Goal: Check status: Check status

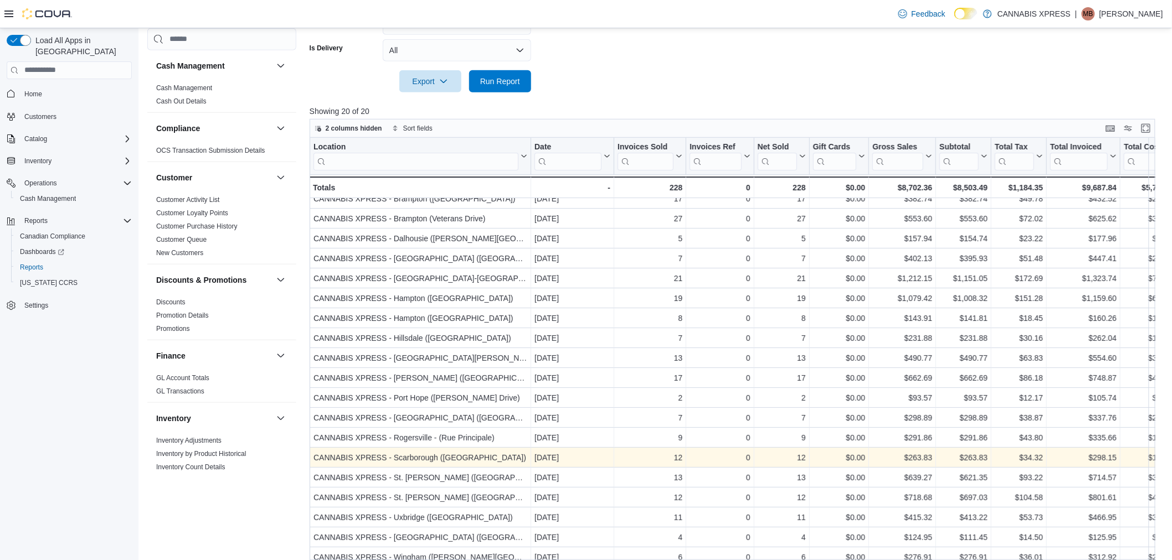
scroll to position [335, 0]
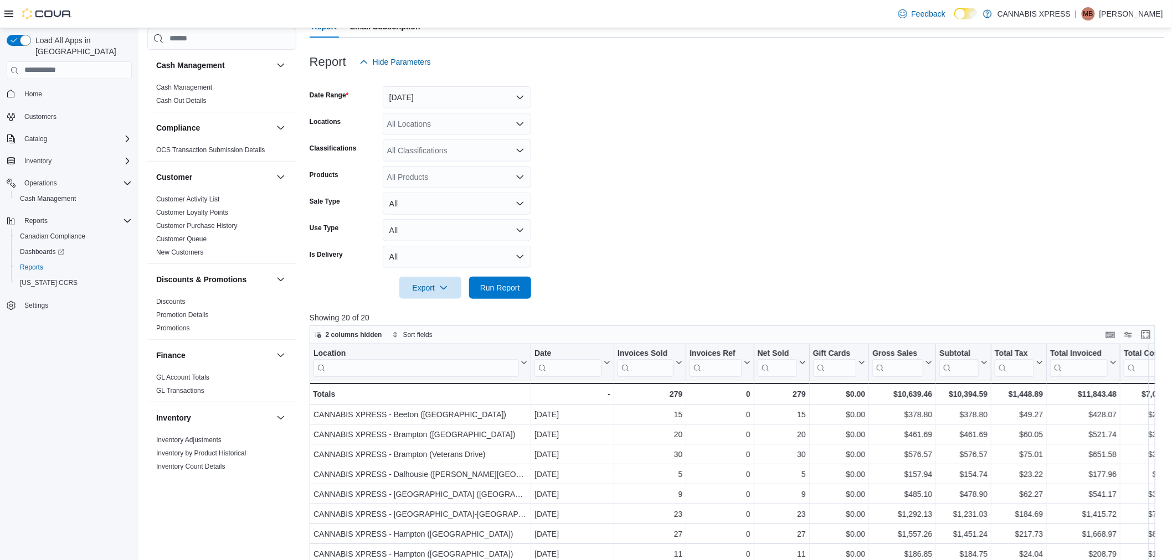
scroll to position [335, 0]
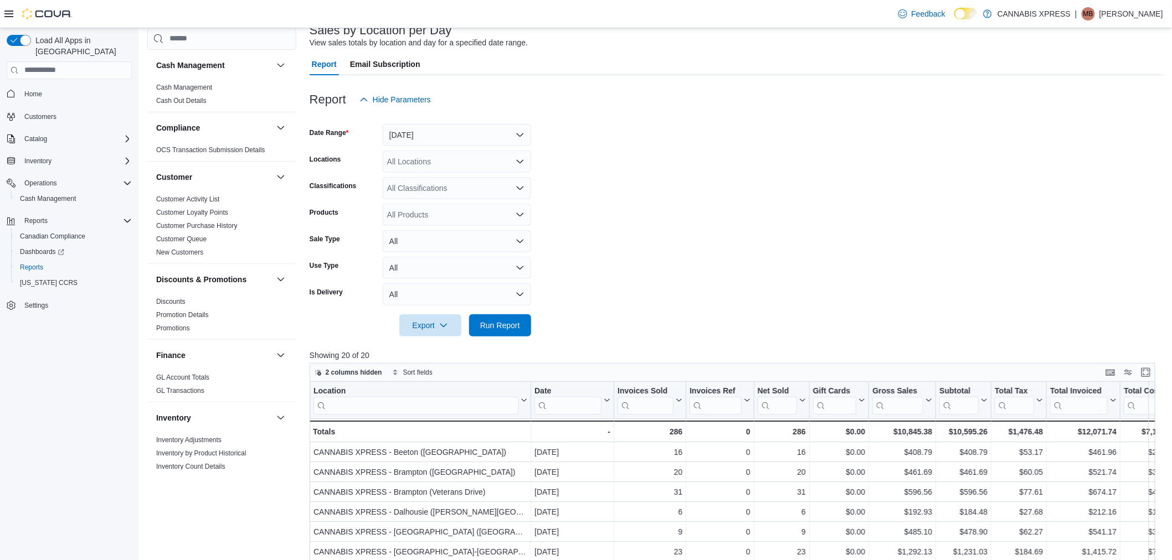
scroll to position [307, 0]
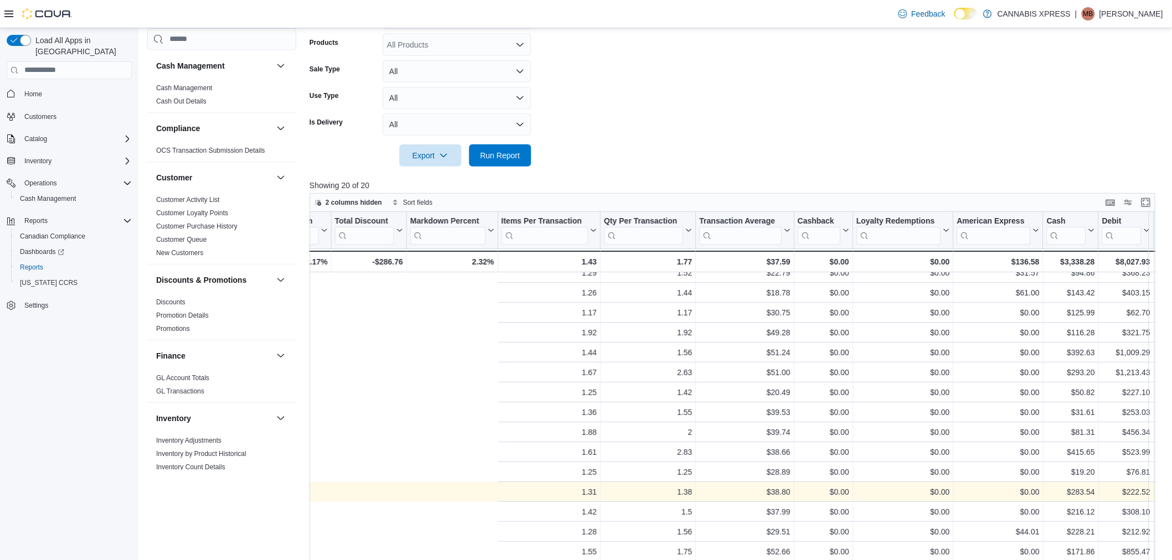
scroll to position [35, 1326]
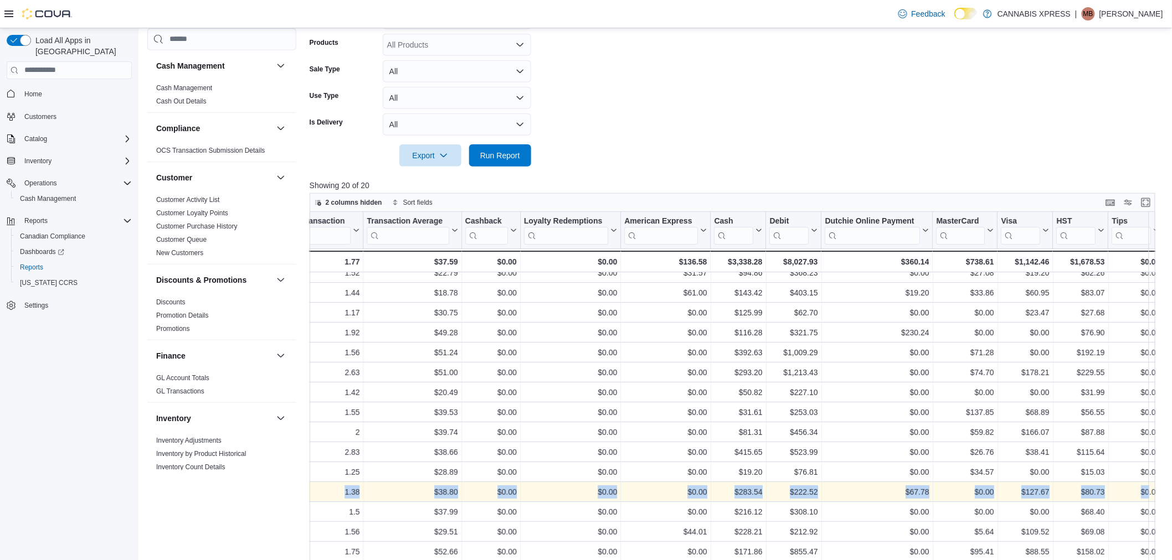
drag, startPoint x: 595, startPoint y: 484, endPoint x: 1141, endPoint y: 487, distance: 546.0
